Goal: Task Accomplishment & Management: Complete application form

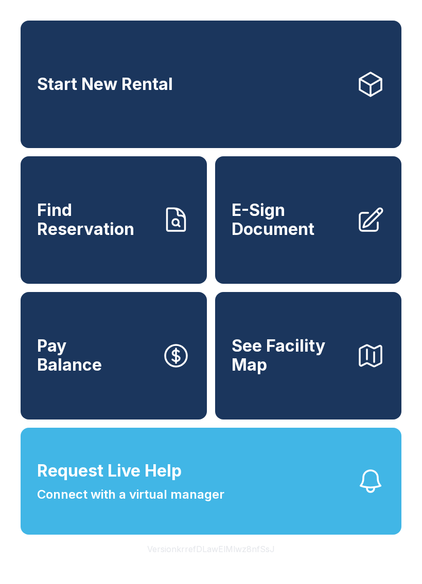
click at [306, 239] on span "E-Sign Document" at bounding box center [289, 220] width 116 height 38
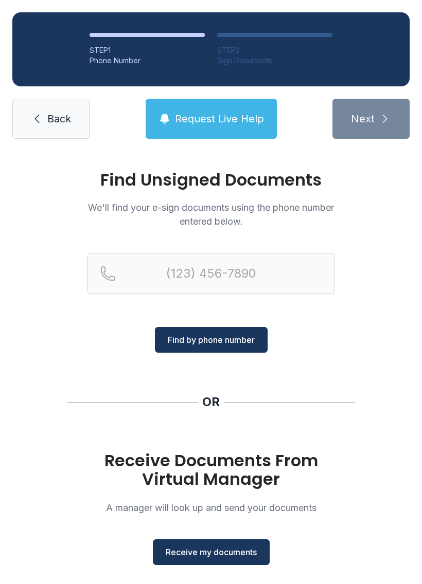
click at [233, 549] on span "Receive my documents" at bounding box center [211, 552] width 91 height 12
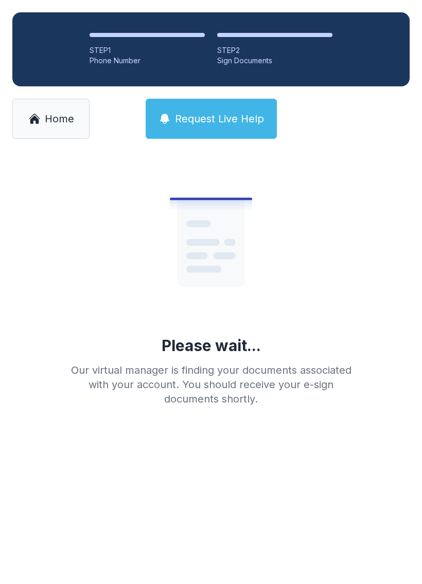
click at [59, 138] on link "Home" at bounding box center [50, 119] width 77 height 40
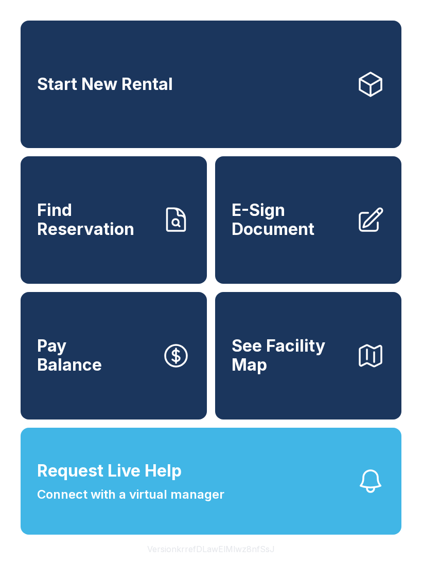
click at [297, 263] on link "E-Sign Document" at bounding box center [308, 220] width 186 height 128
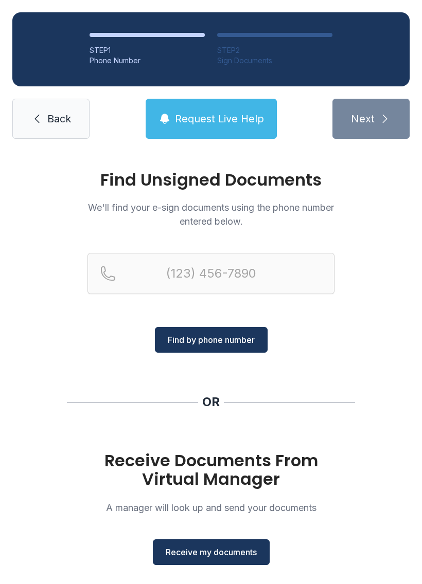
click at [236, 545] on button "Receive my documents" at bounding box center [211, 552] width 117 height 26
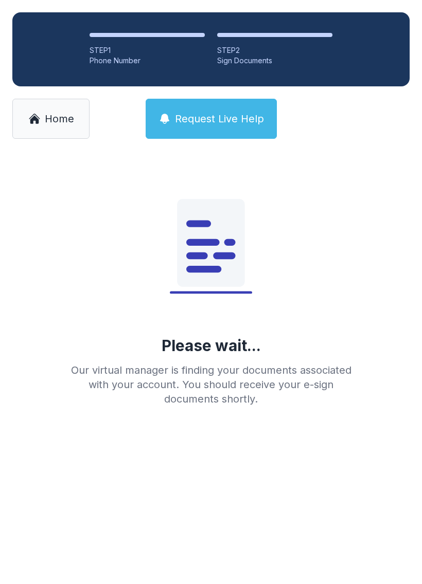
click at [54, 121] on span "Home" at bounding box center [59, 119] width 29 height 14
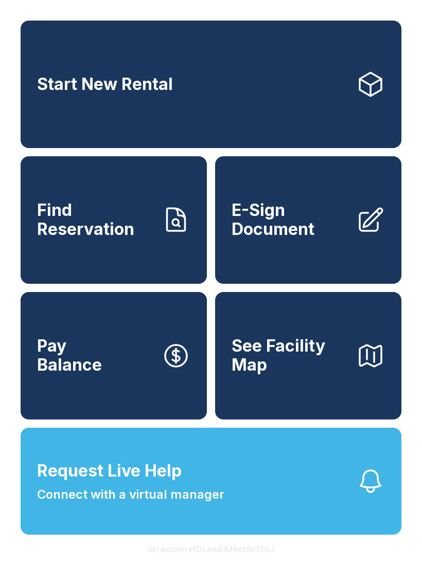
click at [280, 259] on link "E-Sign Document" at bounding box center [308, 220] width 186 height 128
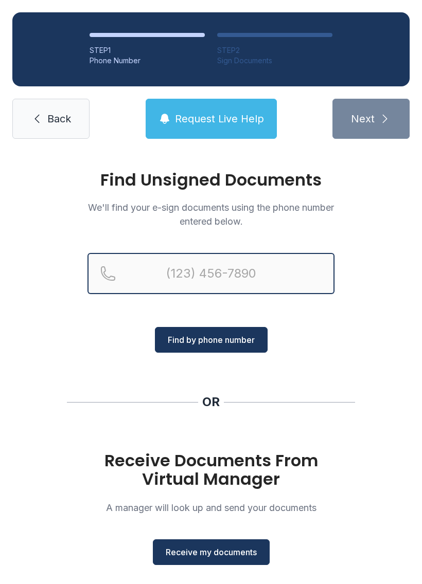
click at [223, 277] on input "Reservation phone number" at bounding box center [210, 273] width 247 height 41
type input "[PHONE_NUMBER]"
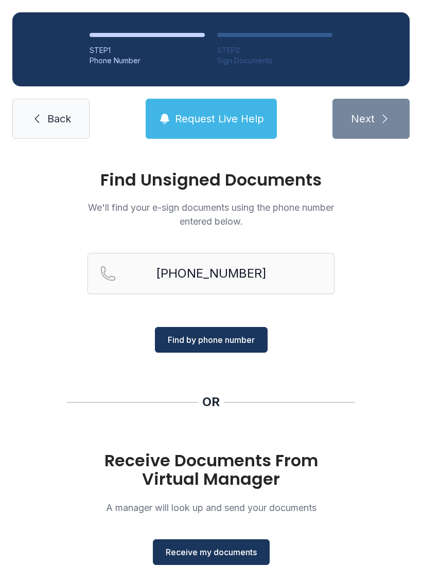
click at [368, 354] on div "Find Unsigned Documents We'll find your e-sign documents using the phone number…" at bounding box center [211, 378] width 422 height 455
click at [236, 548] on span "Receive my documents" at bounding box center [211, 552] width 91 height 12
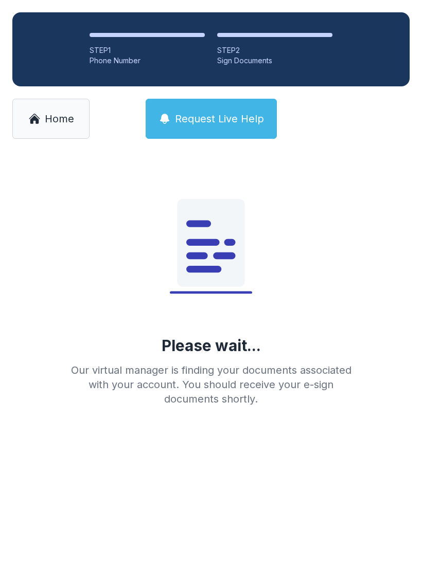
click at [47, 128] on link "Home" at bounding box center [50, 119] width 77 height 40
